Goal: Information Seeking & Learning: Find specific page/section

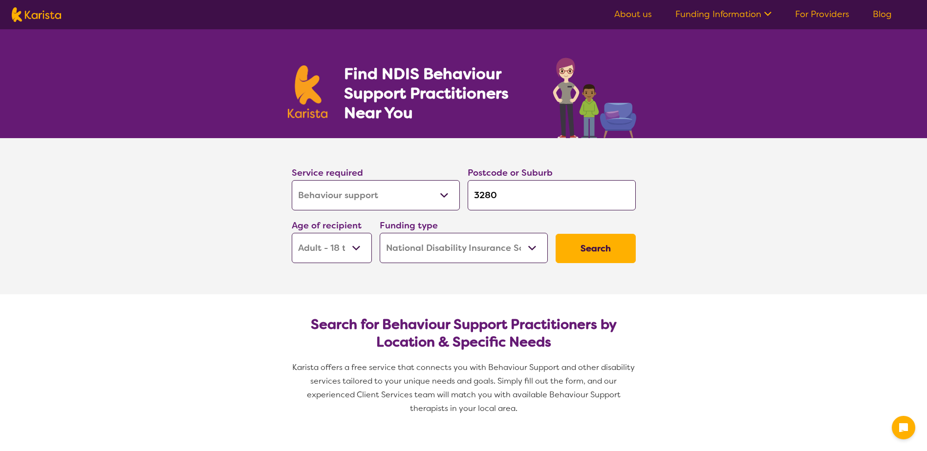
select select "Behaviour support"
select select "AD"
select select "NDIS"
select select "Behaviour support"
select select "AD"
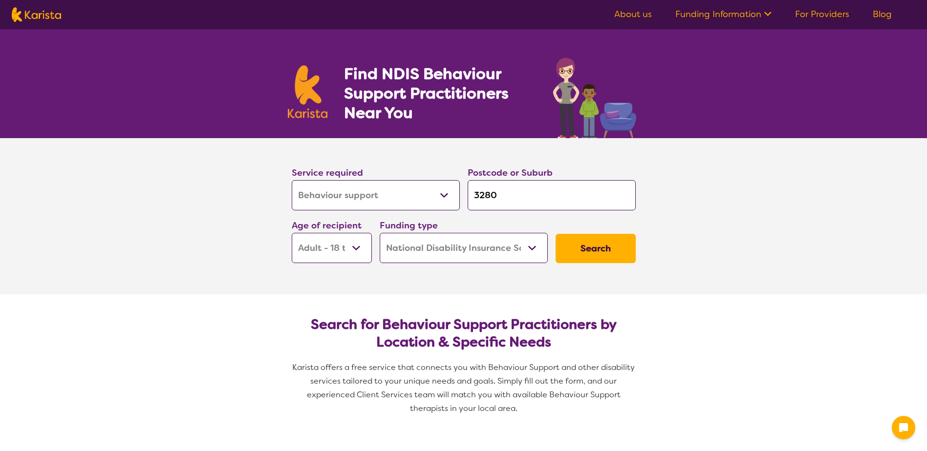
select select "NDIS"
click at [510, 199] on input "3280" at bounding box center [551, 195] width 168 height 30
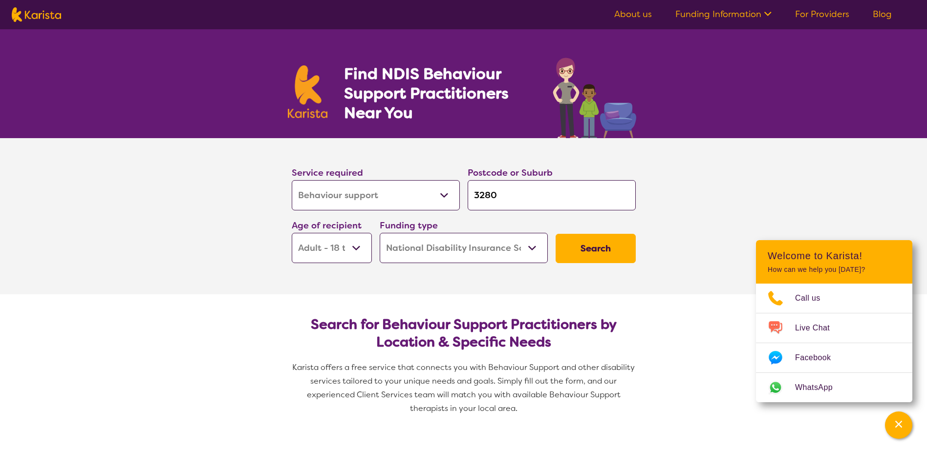
type input "328"
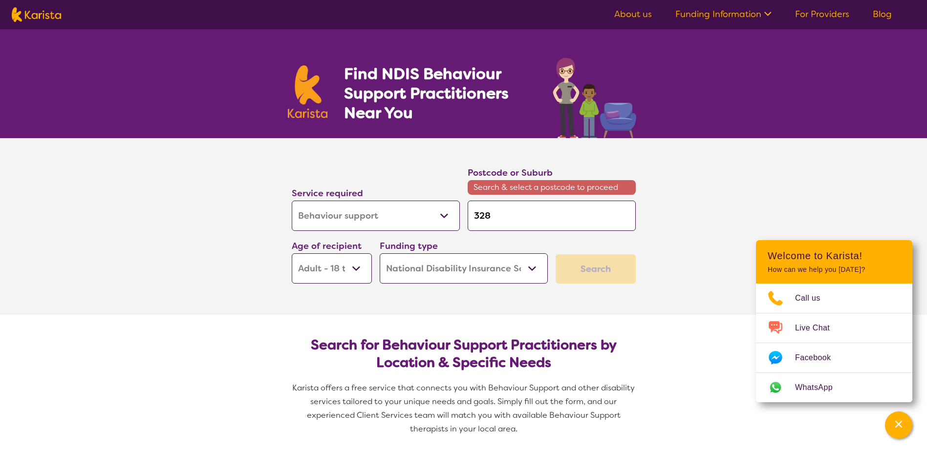
type input "32"
type input "3"
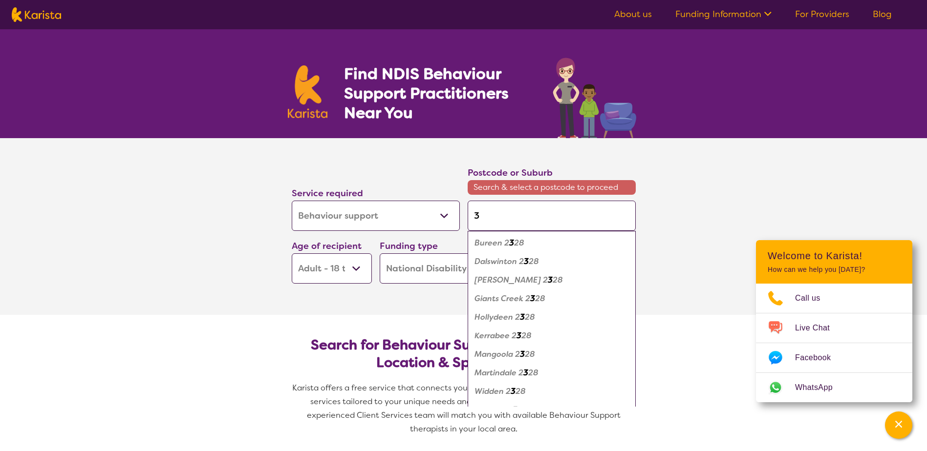
type input "30"
type input "303"
type input "3030"
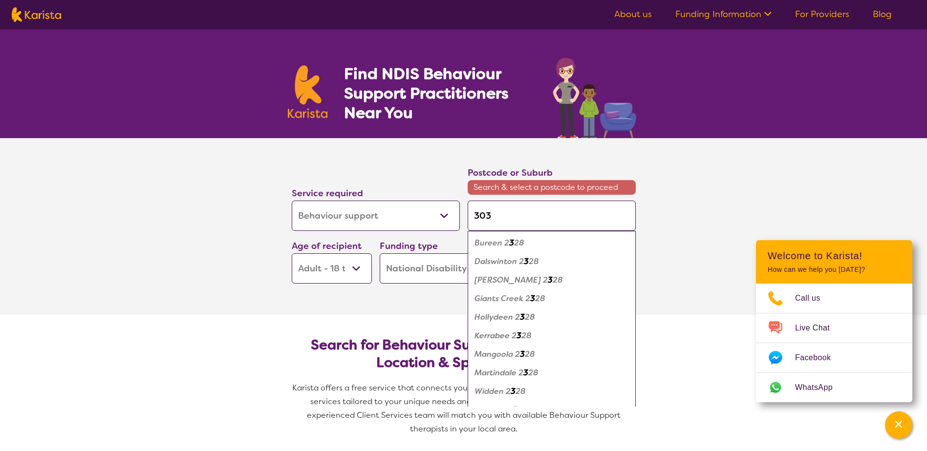
type input "3030"
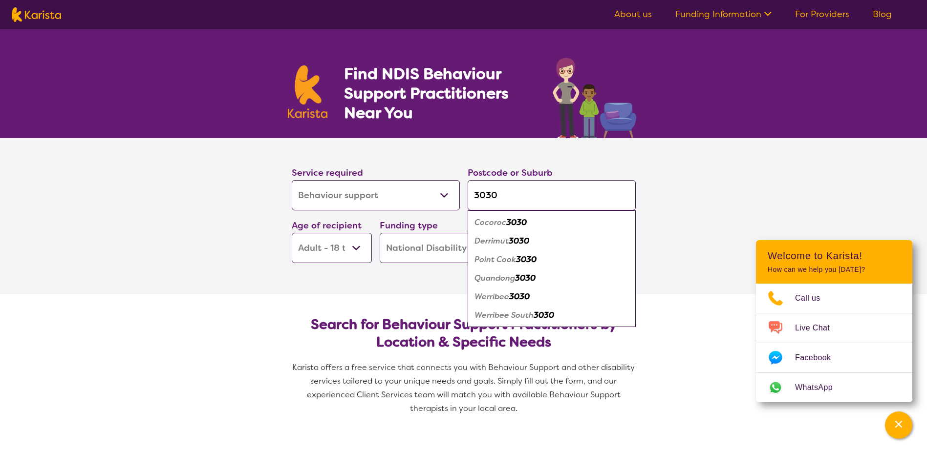
type input "3030"
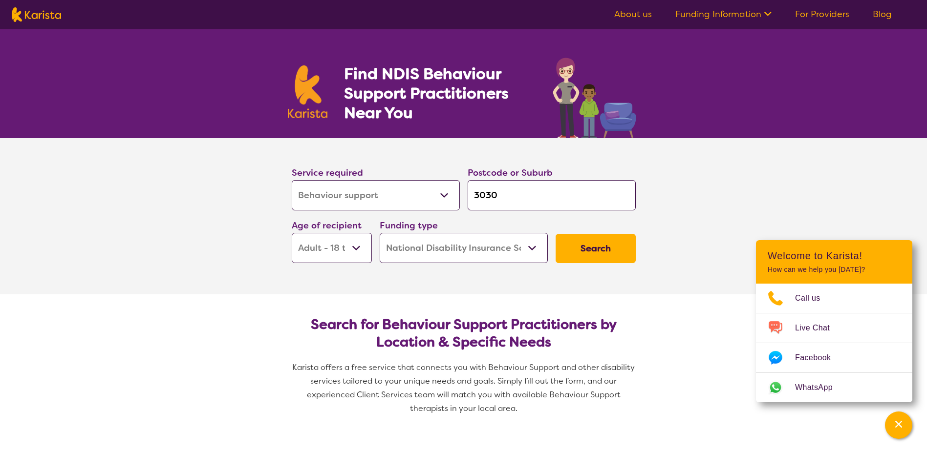
click at [377, 282] on section "Service required Allied Health Assistant Assessment ([MEDICAL_DATA] or [MEDICAL…" at bounding box center [463, 216] width 391 height 156
click at [359, 243] on select "Early Childhood - 0 to 9 Child - 10 to 11 Adolescent - 12 to 17 Adult - 18 to 6…" at bounding box center [332, 248] width 80 height 30
click at [292, 233] on select "Early Childhood - 0 to 9 Child - 10 to 11 Adolescent - 12 to 17 Adult - 18 to 6…" at bounding box center [332, 248] width 80 height 30
click at [595, 245] on button "Search" at bounding box center [595, 248] width 80 height 29
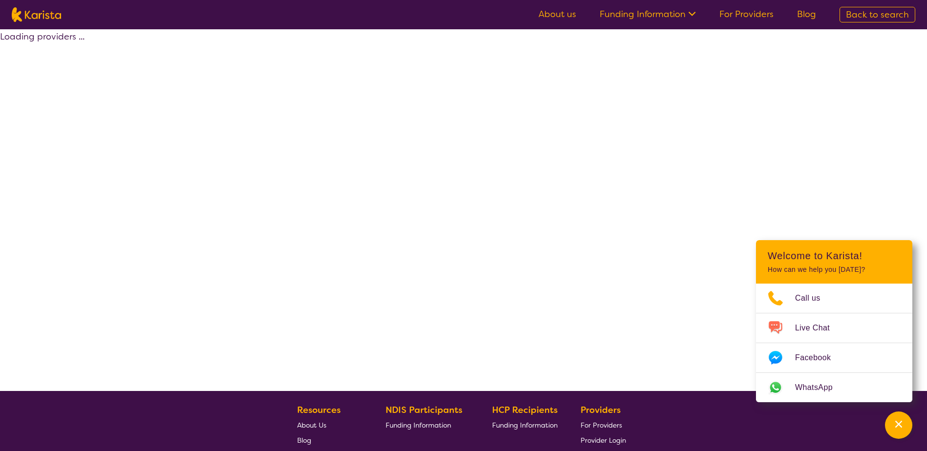
select select "by_score"
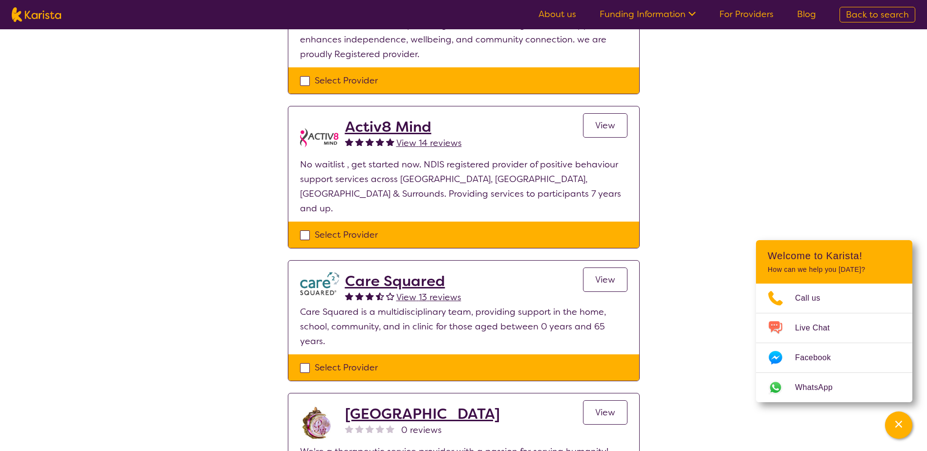
scroll to position [586, 0]
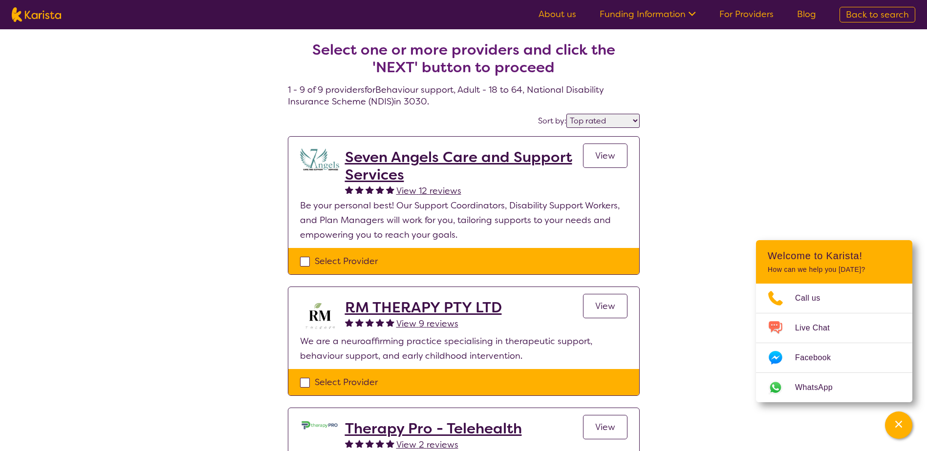
select select "Behaviour support"
select select "AD"
select select "NDIS"
select select "Behaviour support"
select select "AD"
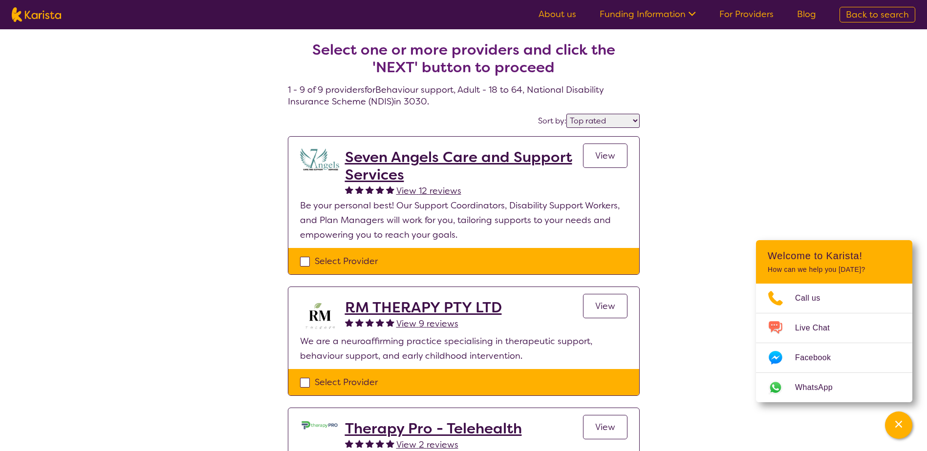
select select "NDIS"
